Goal: Task Accomplishment & Management: Use online tool/utility

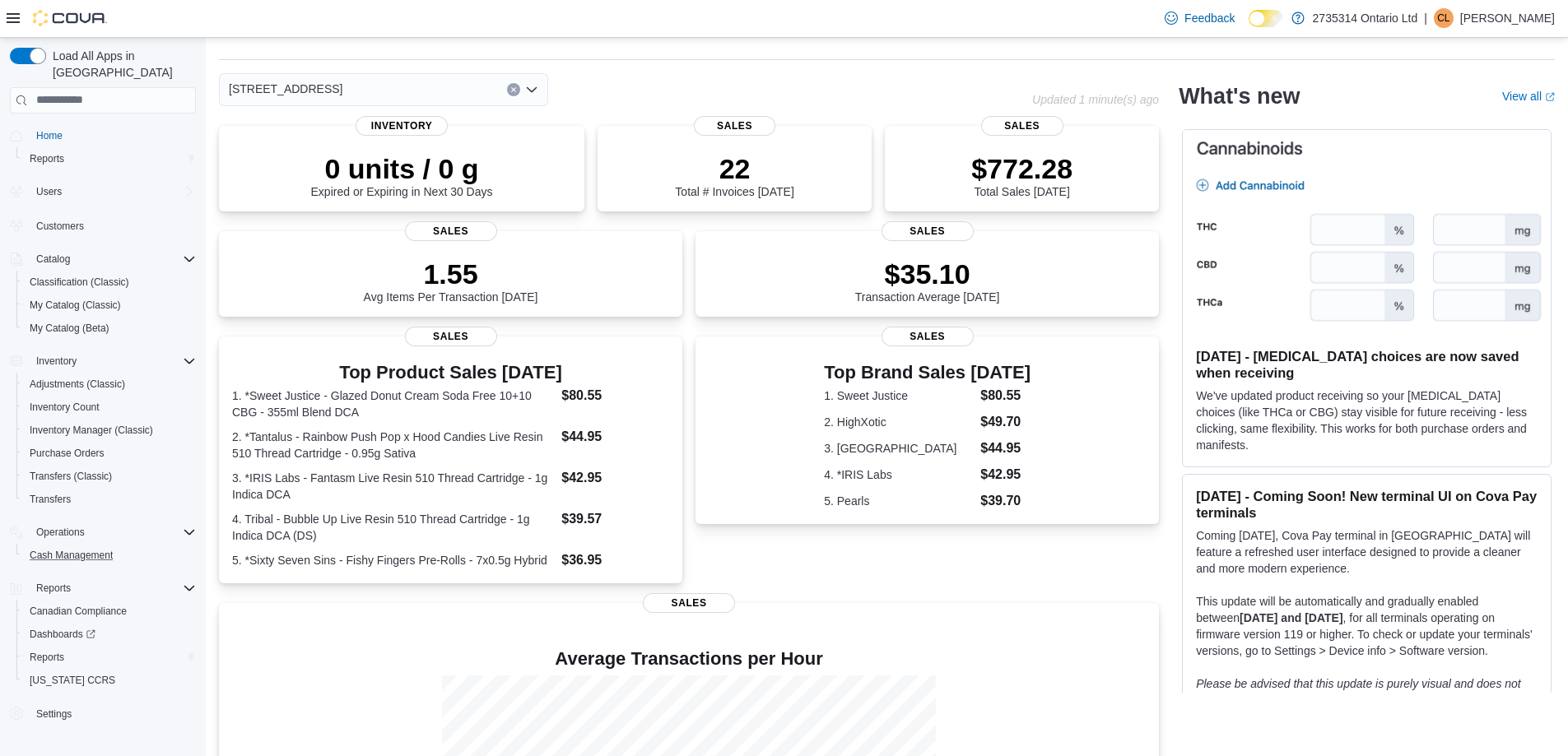
scroll to position [83, 0]
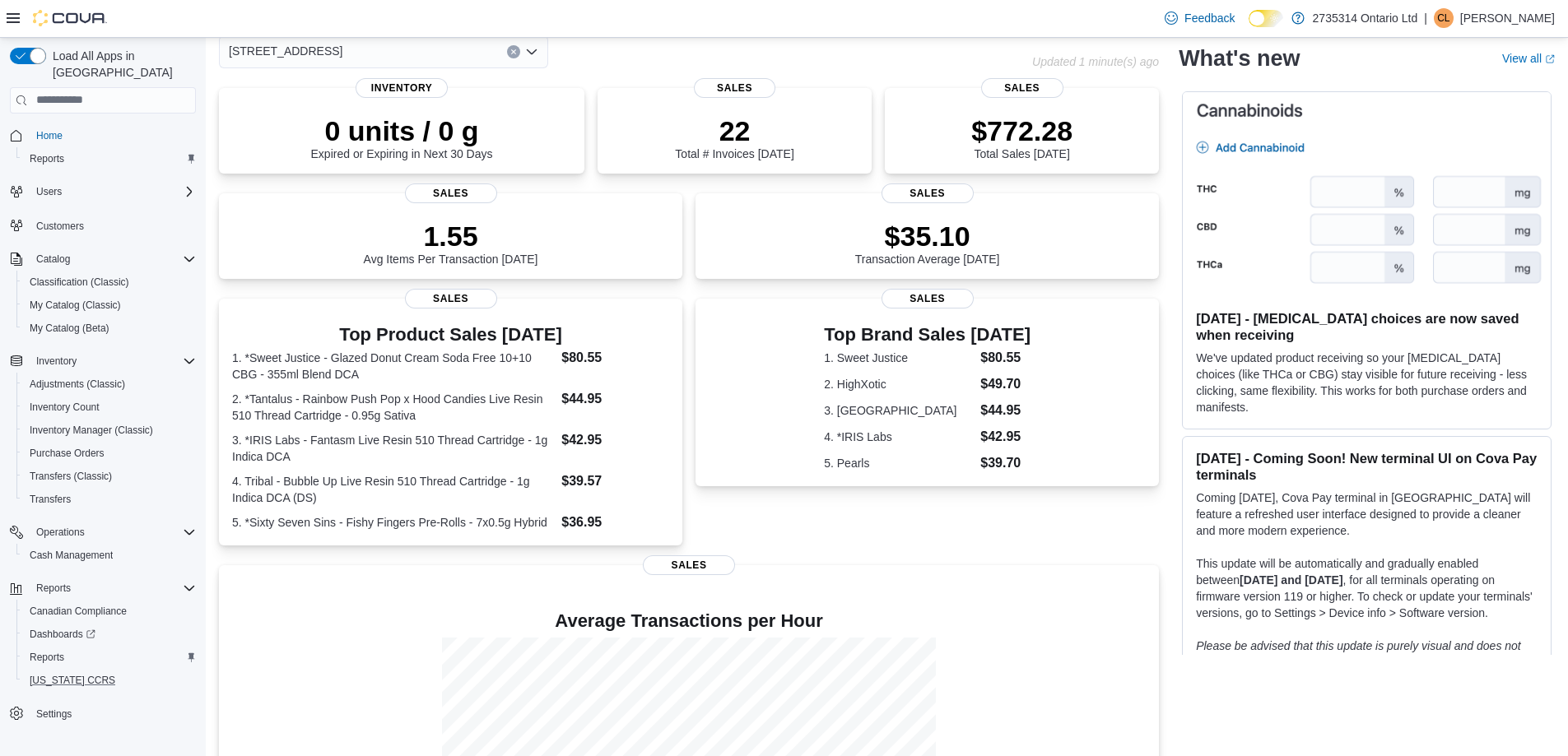
click at [53, 669] on button "[US_STATE] CCRS" at bounding box center [109, 680] width 186 height 23
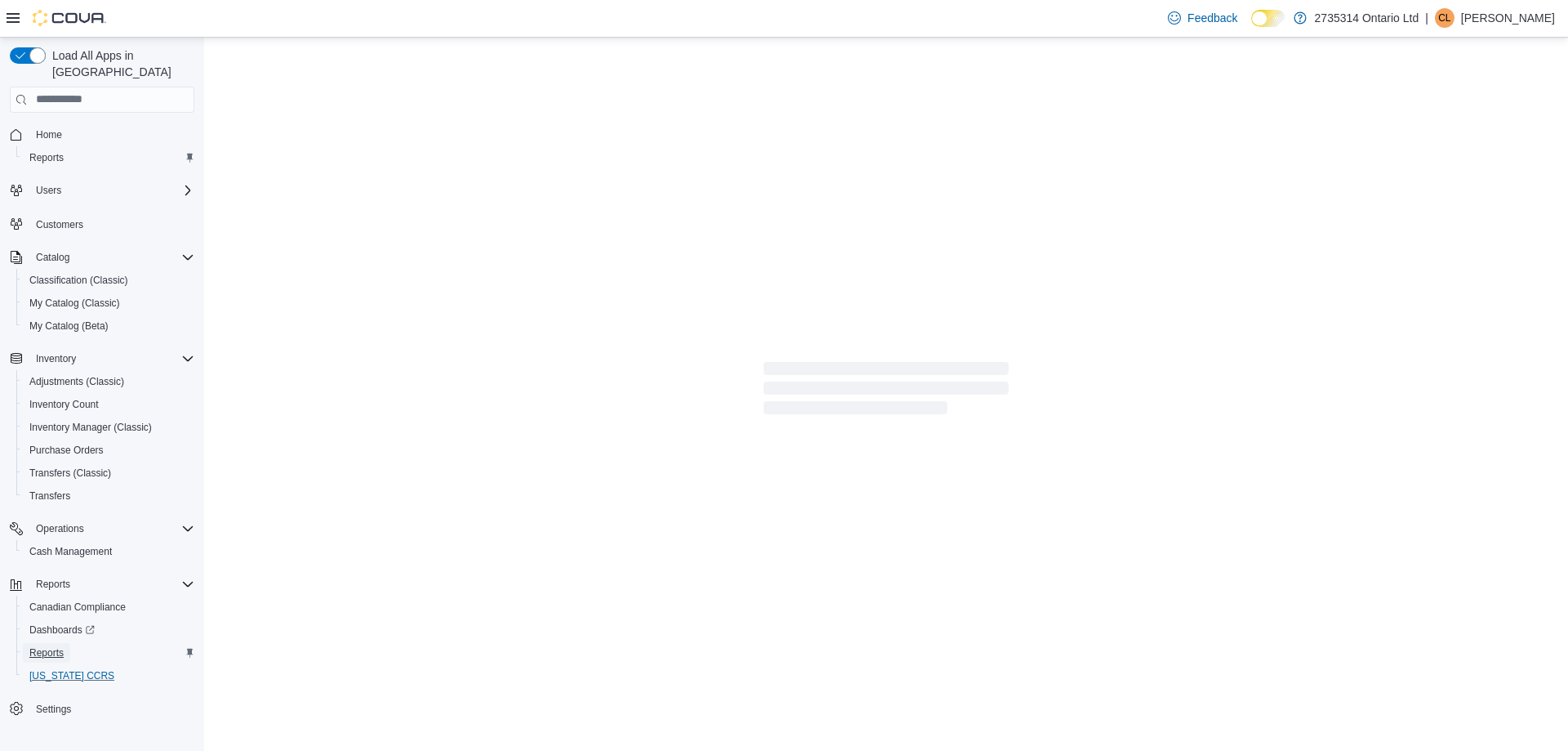
click at [51, 646] on span "Reports" at bounding box center [46, 652] width 34 height 13
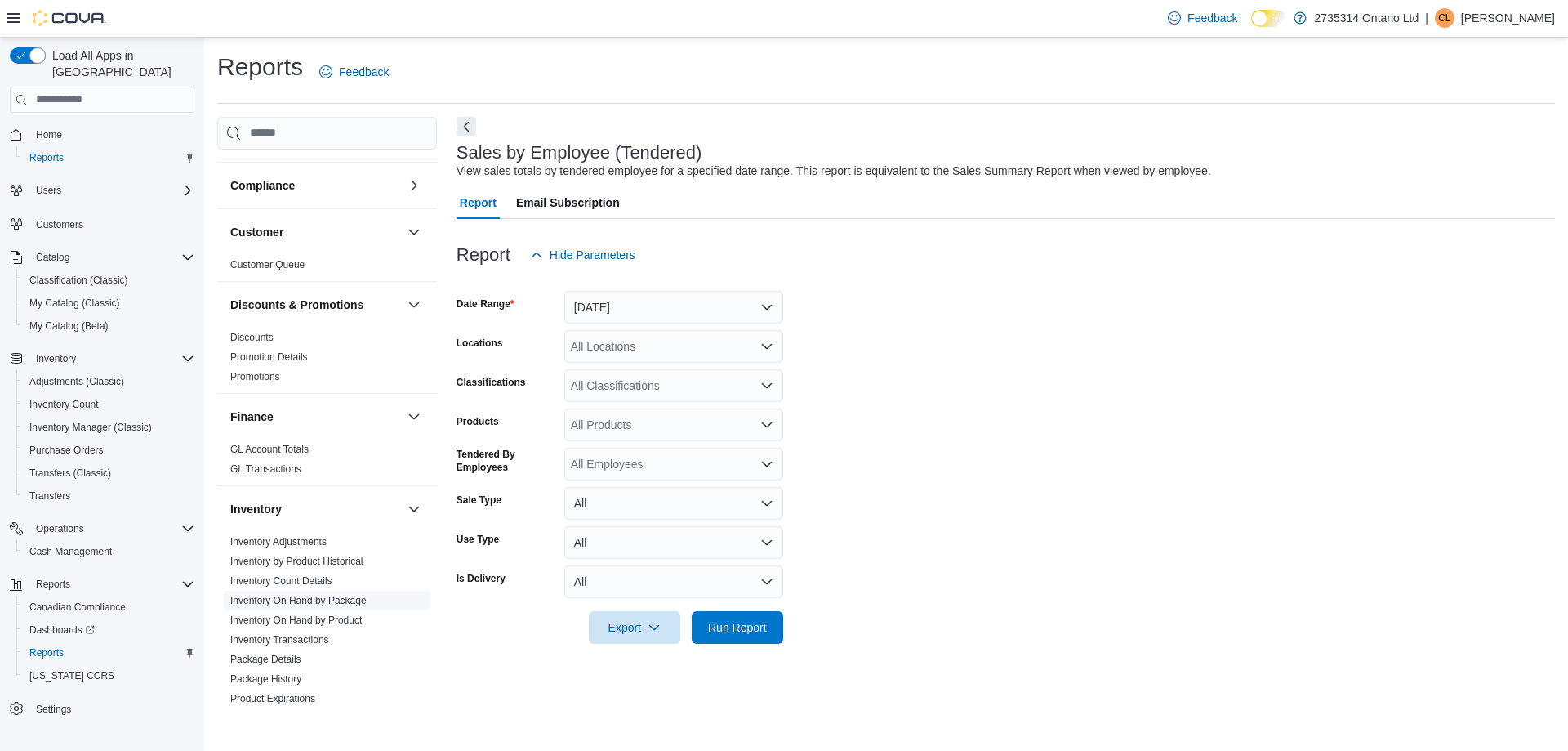
scroll to position [82, 0]
click at [342, 620] on link "Inventory On Hand by Product" at bounding box center [296, 617] width 131 height 11
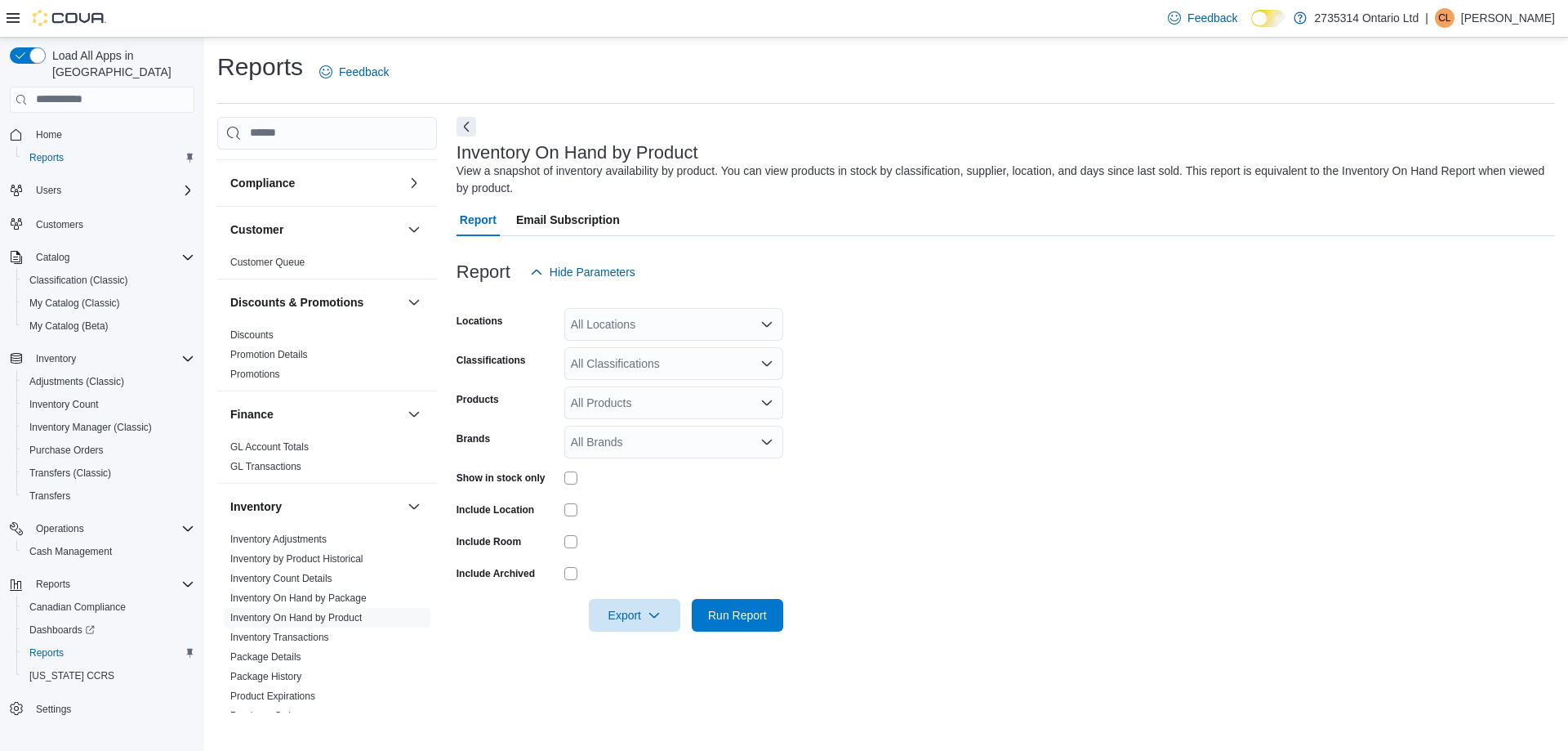
click at [622, 327] on div "All Locations" at bounding box center [674, 324] width 219 height 33
click at [636, 394] on span "[STREET_ADDRESS]" at bounding box center [656, 399] width 113 height 17
click at [986, 396] on form "Locations [STREET_ADDRESS] Selected. [STREET_ADDRESS] Press Backspace to delete…" at bounding box center [1005, 460] width 1099 height 343
click at [689, 371] on div "All Classifications" at bounding box center [674, 363] width 219 height 33
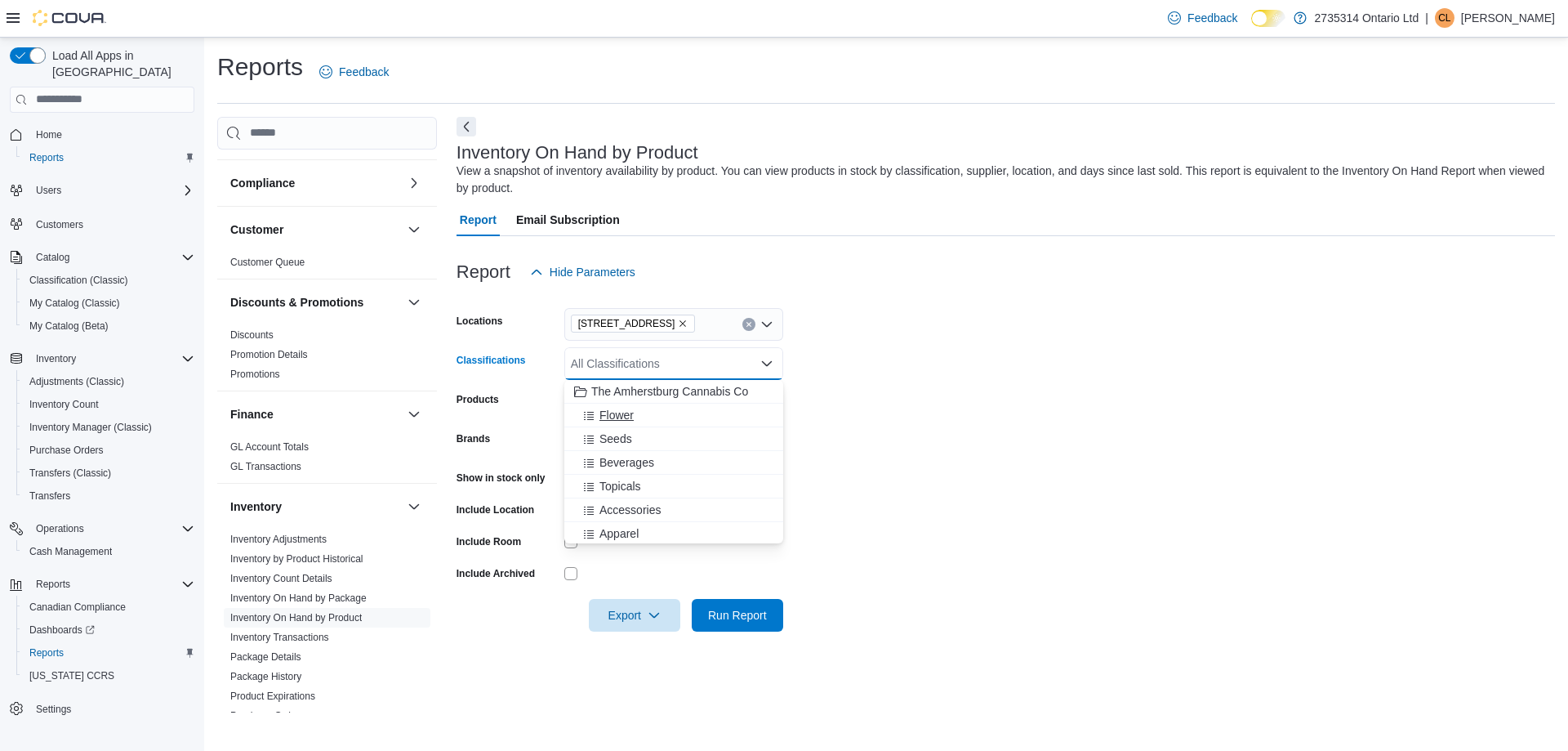
click at [639, 423] on div "Flower" at bounding box center [674, 415] width 199 height 17
click at [621, 419] on span "Seeds" at bounding box center [616, 415] width 33 height 17
click at [630, 439] on span "Topicals" at bounding box center [620, 439] width 41 height 17
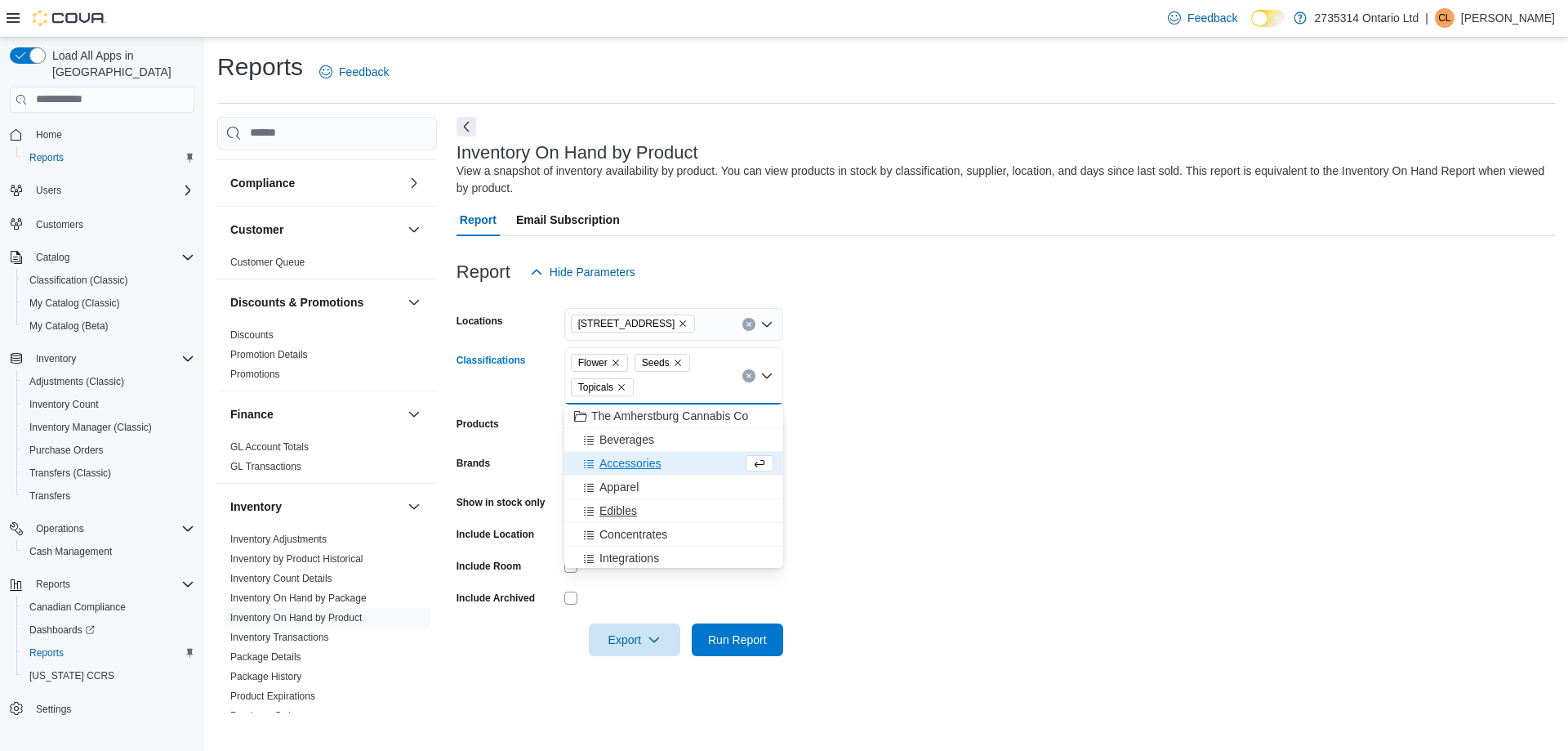
click at [620, 506] on span "Edibles" at bounding box center [619, 510] width 38 height 17
click at [619, 514] on span "Concentrates" at bounding box center [634, 510] width 68 height 17
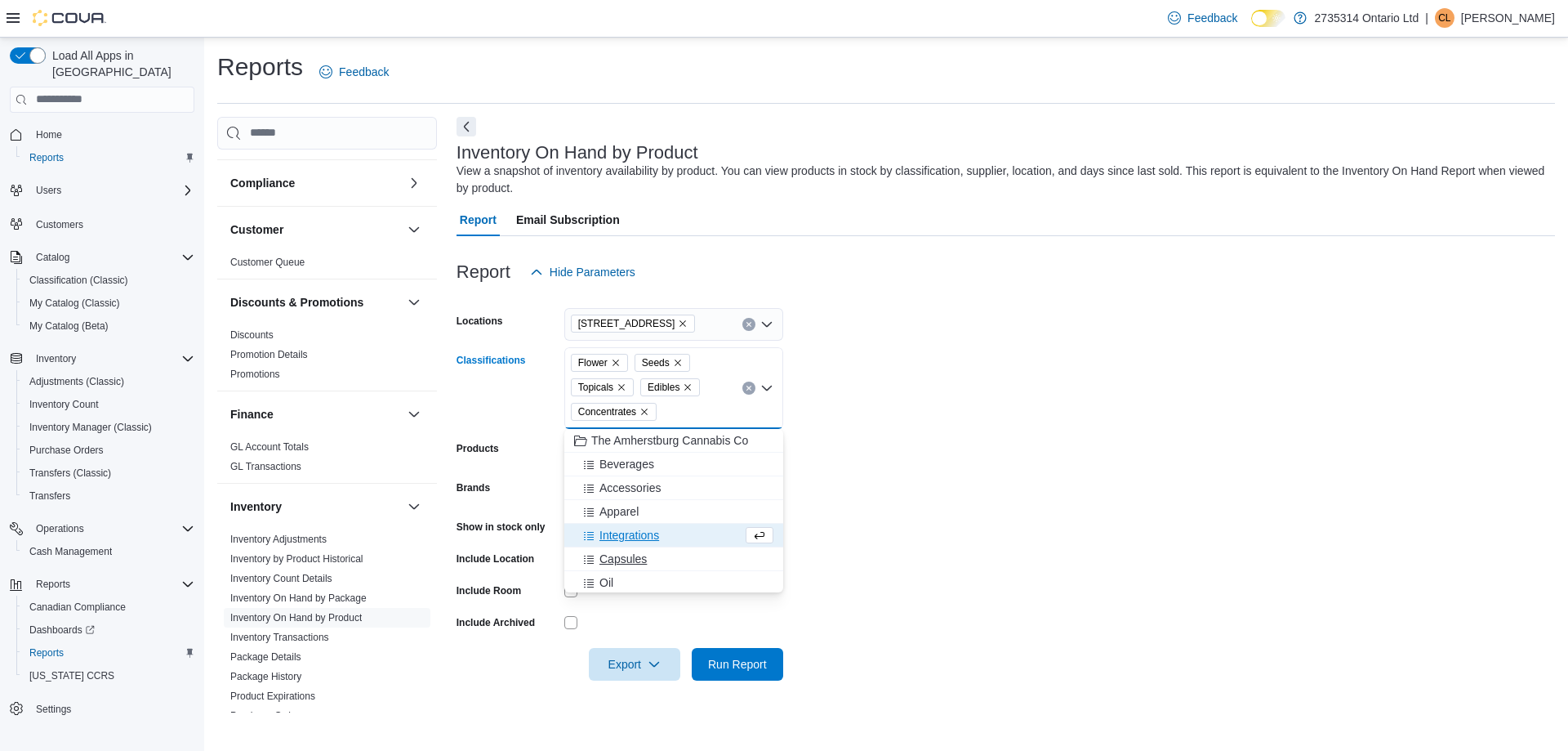
click at [620, 562] on span "Capsules" at bounding box center [624, 559] width 48 height 17
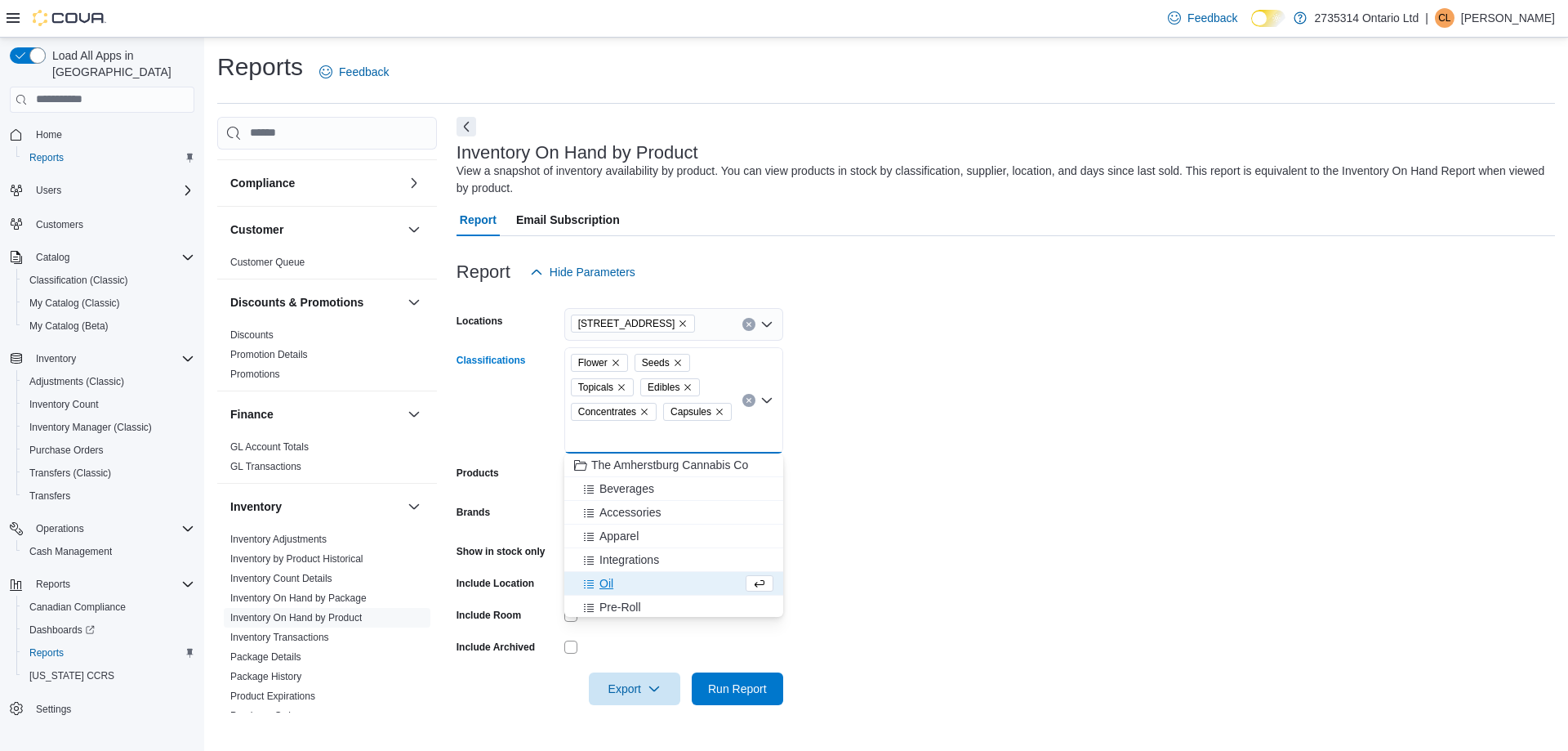
click at [621, 586] on div "Oil" at bounding box center [658, 583] width 169 height 17
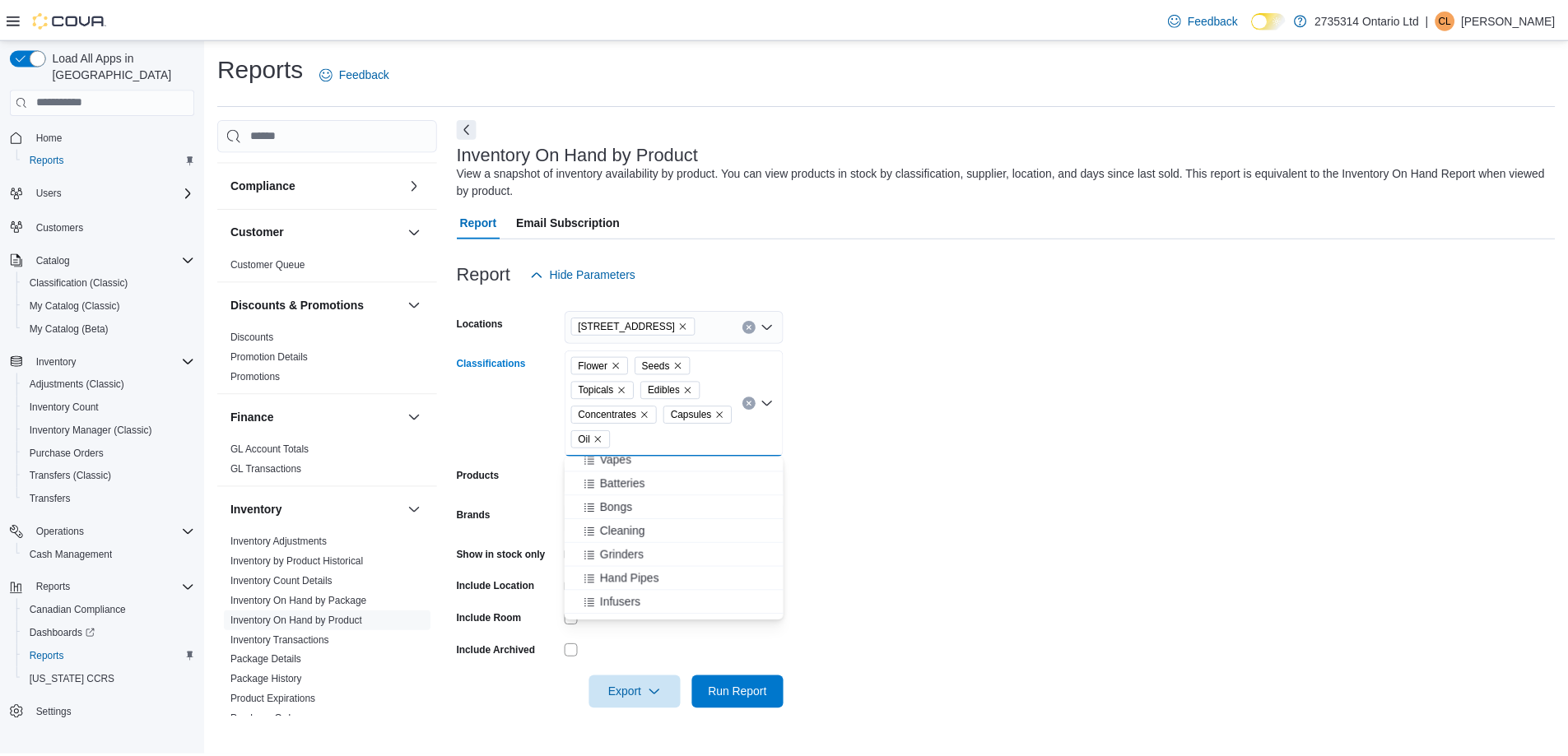
scroll to position [164, 0]
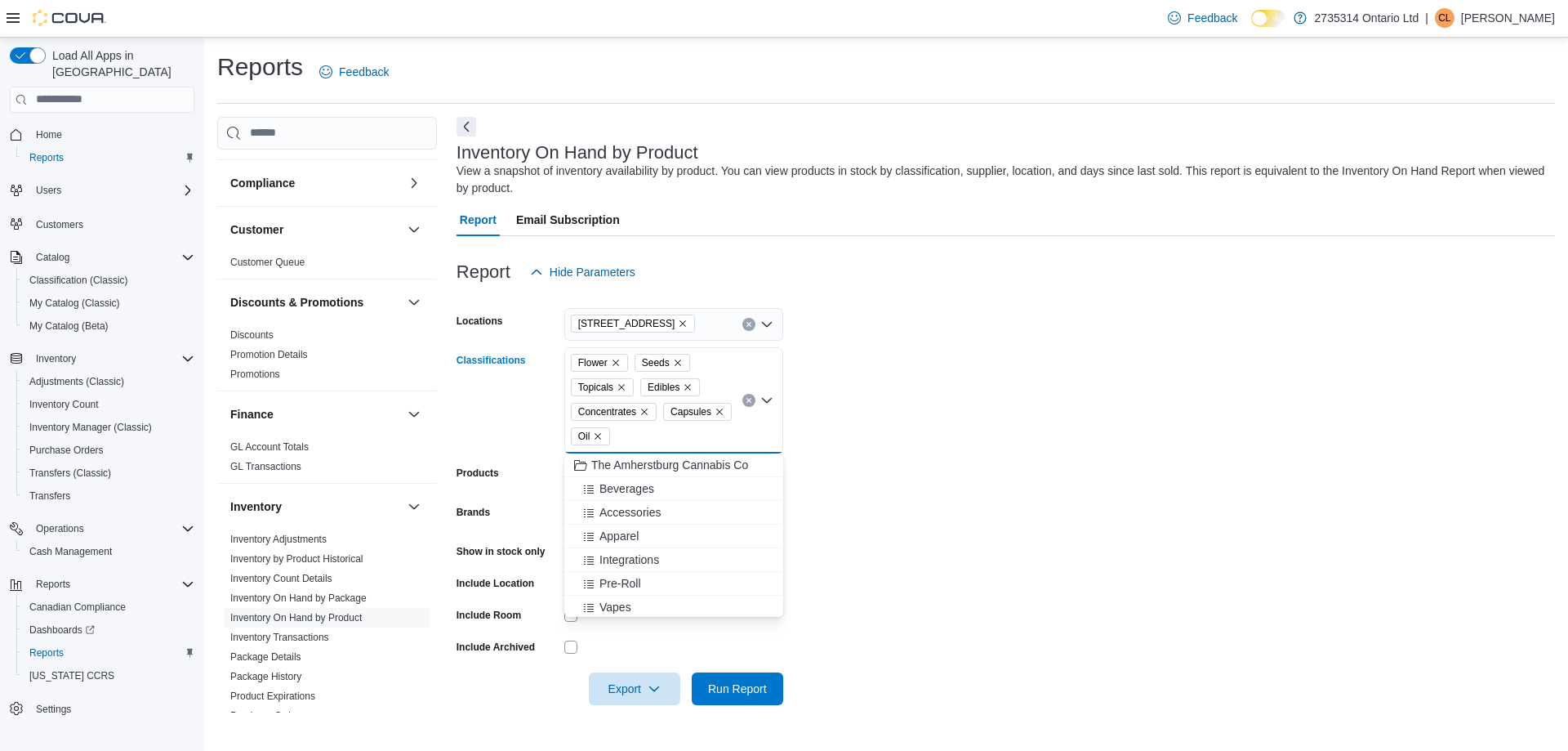
click at [920, 385] on form "Locations [STREET_ADDRESS] Classifications Flower Seeds Topicals Edibles Concen…" at bounding box center [1005, 497] width 1099 height 417
click at [573, 543] on div at bounding box center [674, 551] width 219 height 26
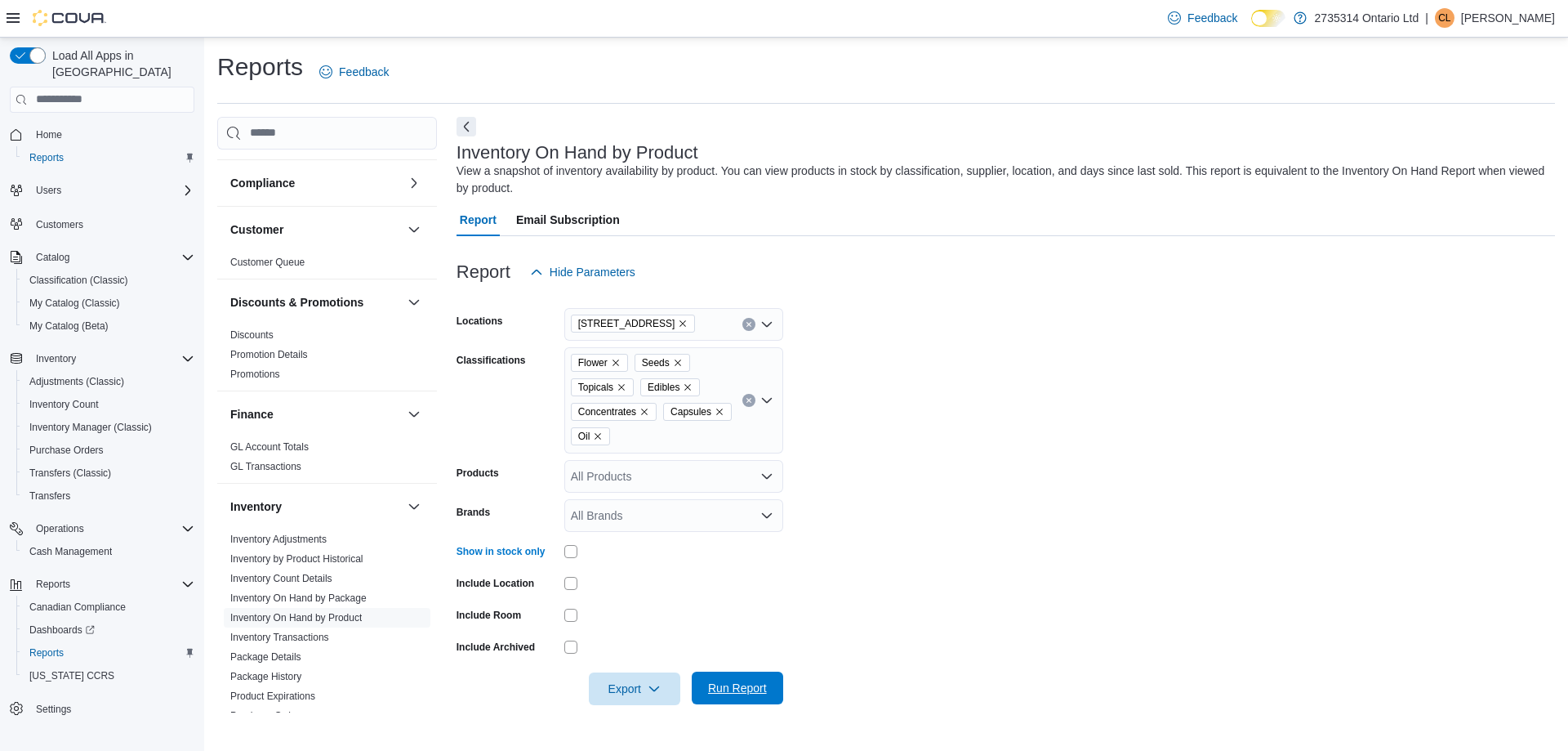
click at [749, 687] on span "Run Report" at bounding box center [738, 687] width 59 height 17
click at [724, 484] on div "All Products" at bounding box center [674, 476] width 219 height 33
click at [879, 495] on form "Locations [STREET_ADDRESS] Classifications Flower Seeds Topicals Edibles Concen…" at bounding box center [1000, 497] width 1088 height 417
click at [709, 687] on span "Run Report" at bounding box center [738, 687] width 59 height 17
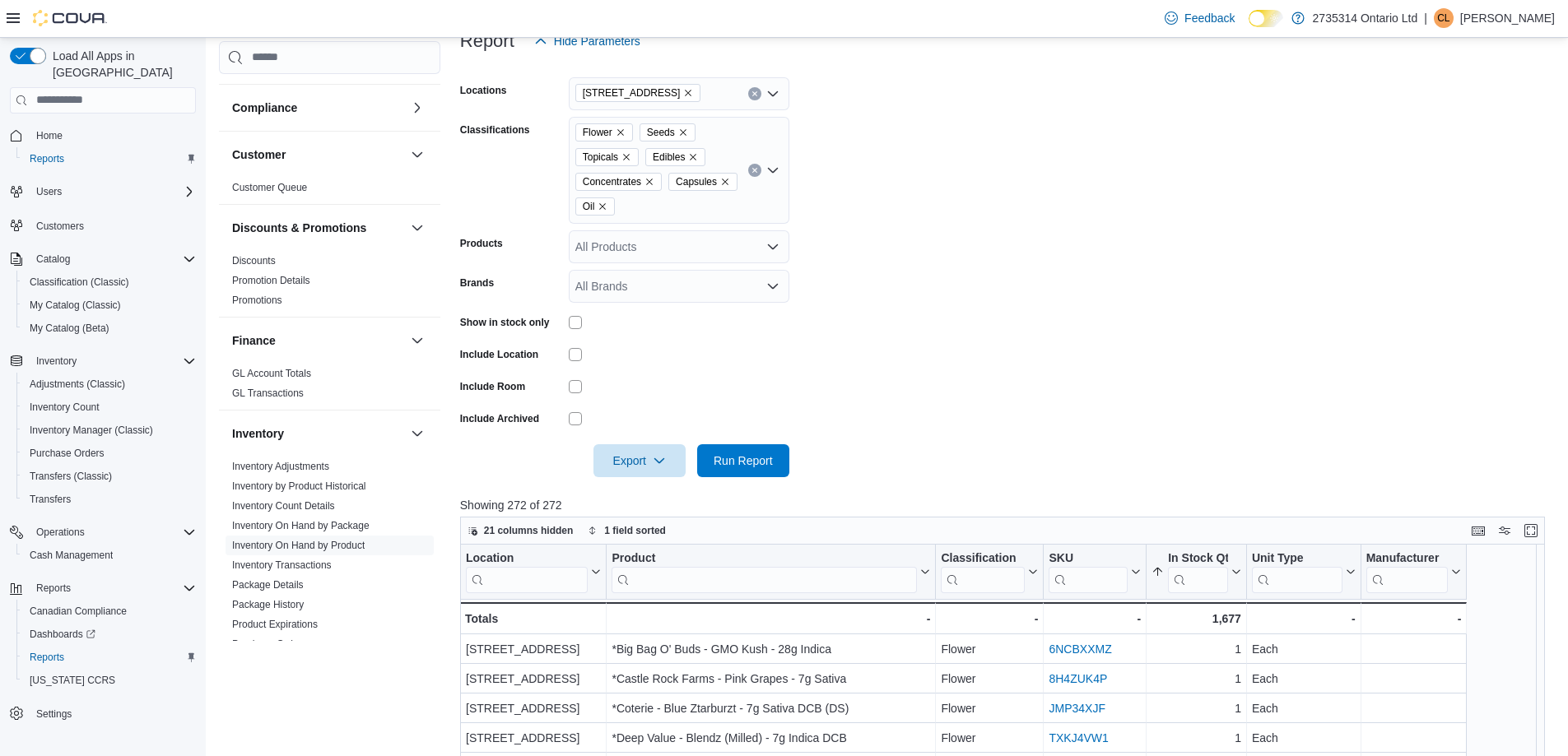
scroll to position [247, 0]
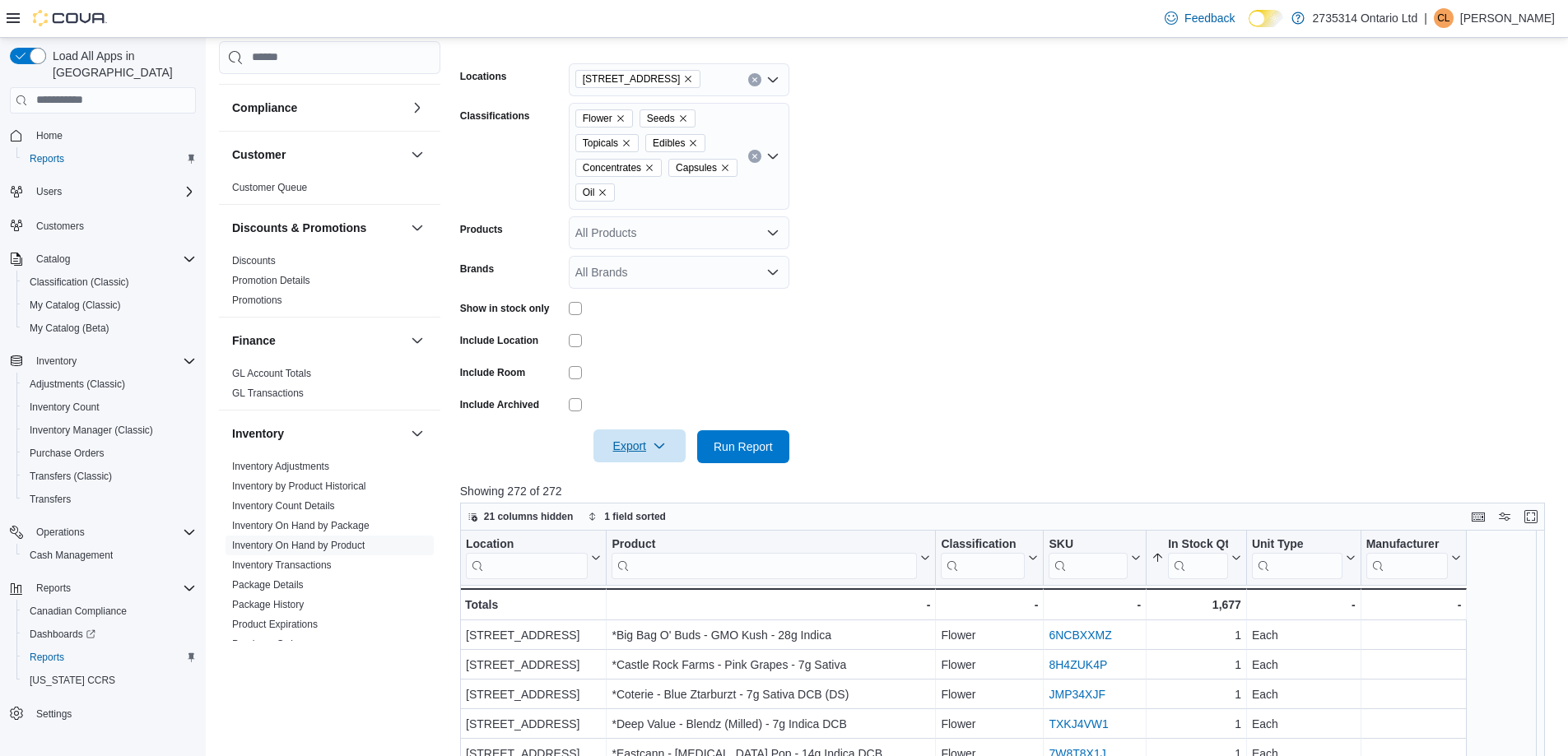
click at [657, 451] on icon "button" at bounding box center [659, 445] width 13 height 13
click at [668, 476] on span "Export to Excel" at bounding box center [641, 479] width 74 height 13
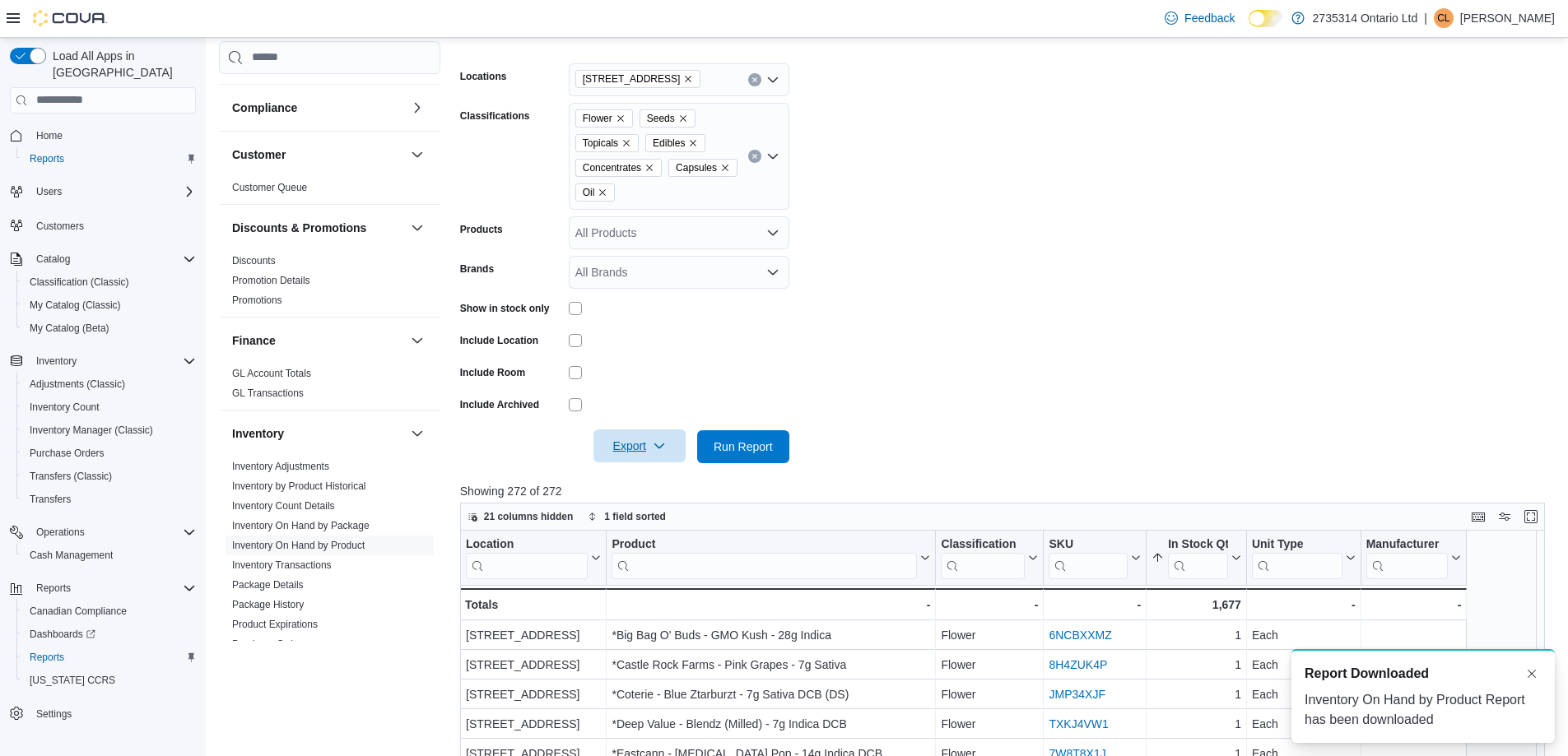
scroll to position [0, 0]
click at [1357, 170] on form "Locations [STREET_ADDRESS] Classifications Flower Seeds Topicals Edibles Concen…" at bounding box center [1007, 253] width 1096 height 419
click at [1535, 672] on button "Dismiss toast" at bounding box center [1532, 672] width 20 height 20
